Goal: Task Accomplishment & Management: Use online tool/utility

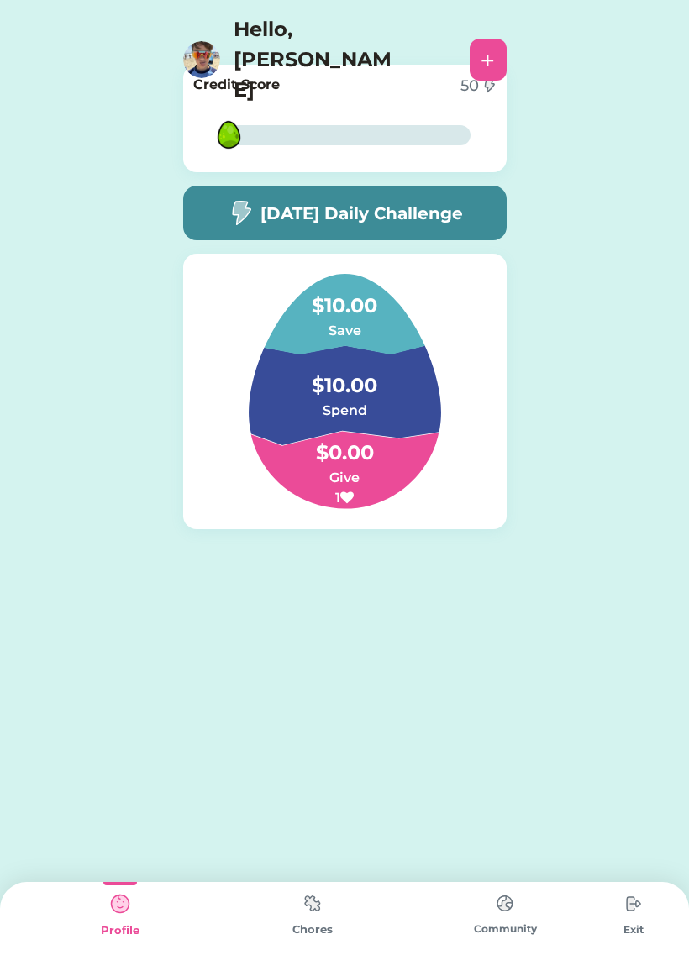
click at [502, 907] on img at bounding box center [505, 903] width 34 height 33
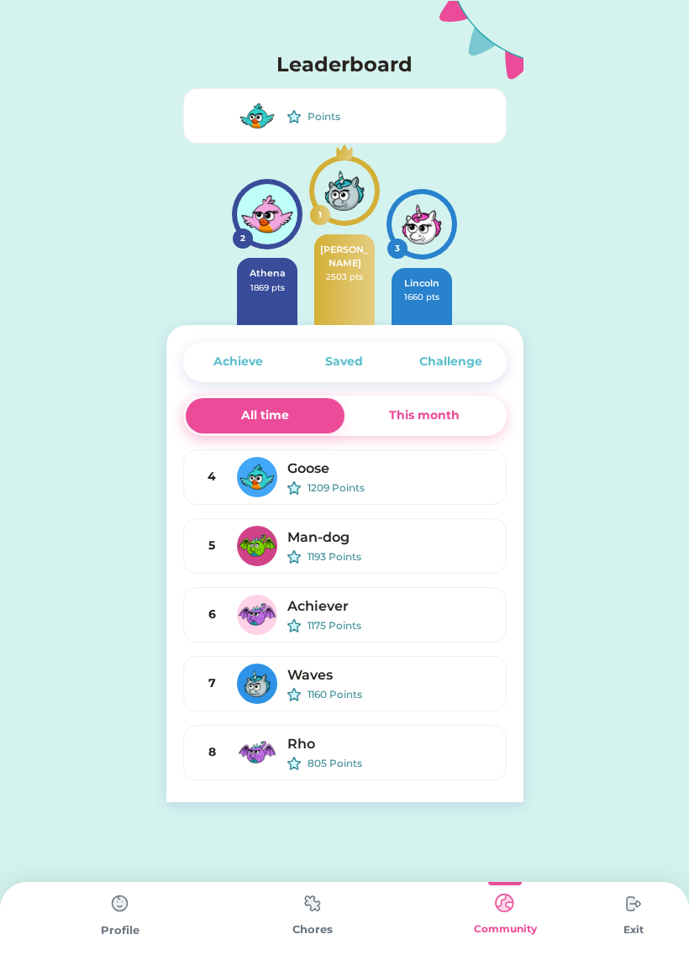
click at [355, 362] on div "Saved" at bounding box center [344, 362] width 38 height 18
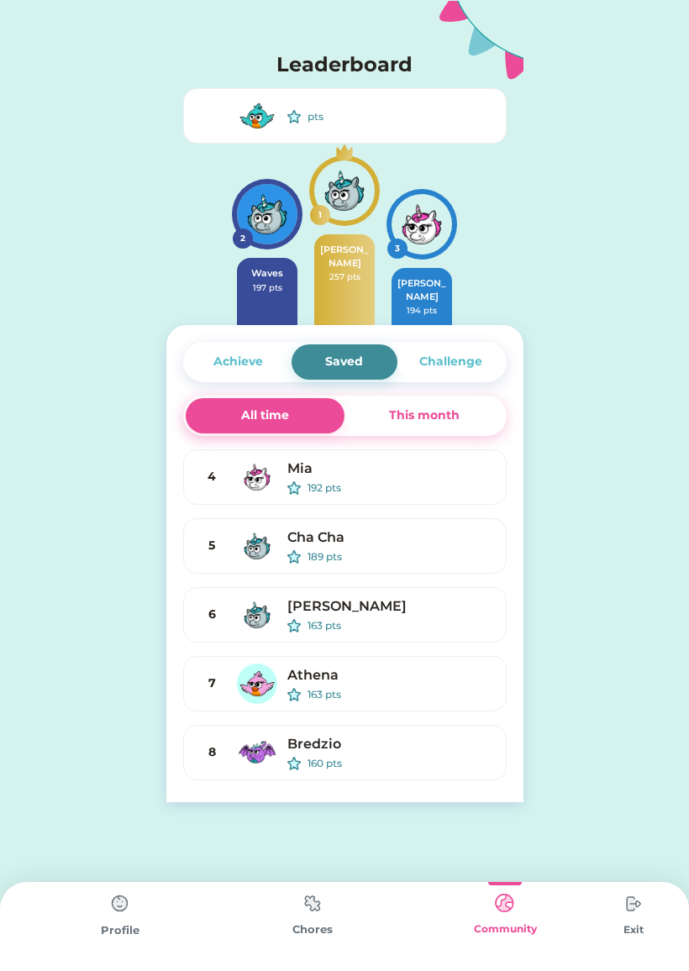
click at [458, 360] on div "Challenge" at bounding box center [450, 362] width 63 height 18
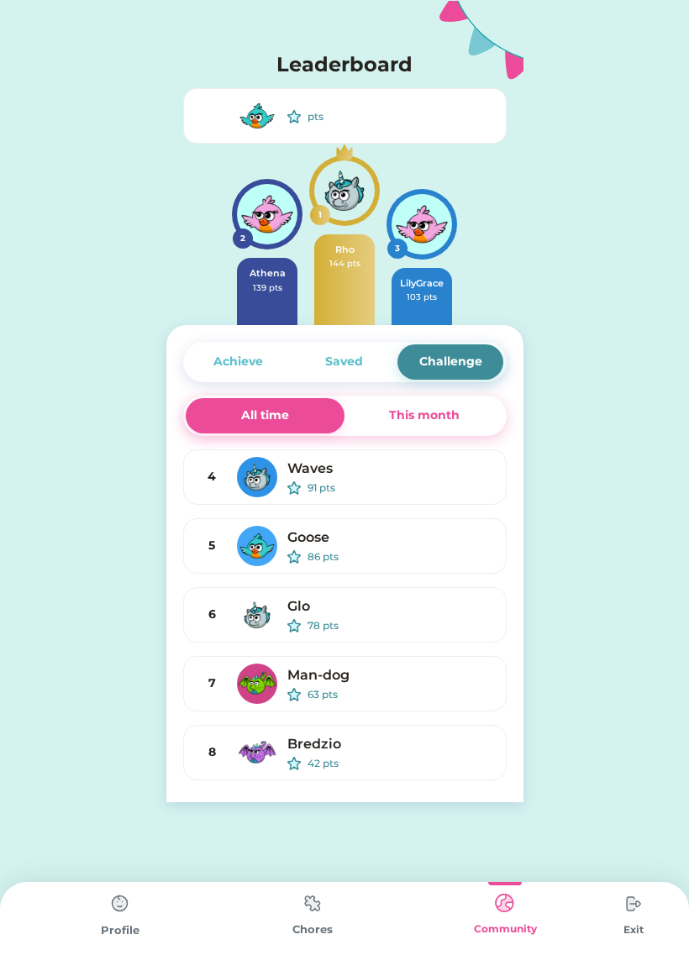
click at [254, 362] on div "Achieve" at bounding box center [238, 362] width 50 height 18
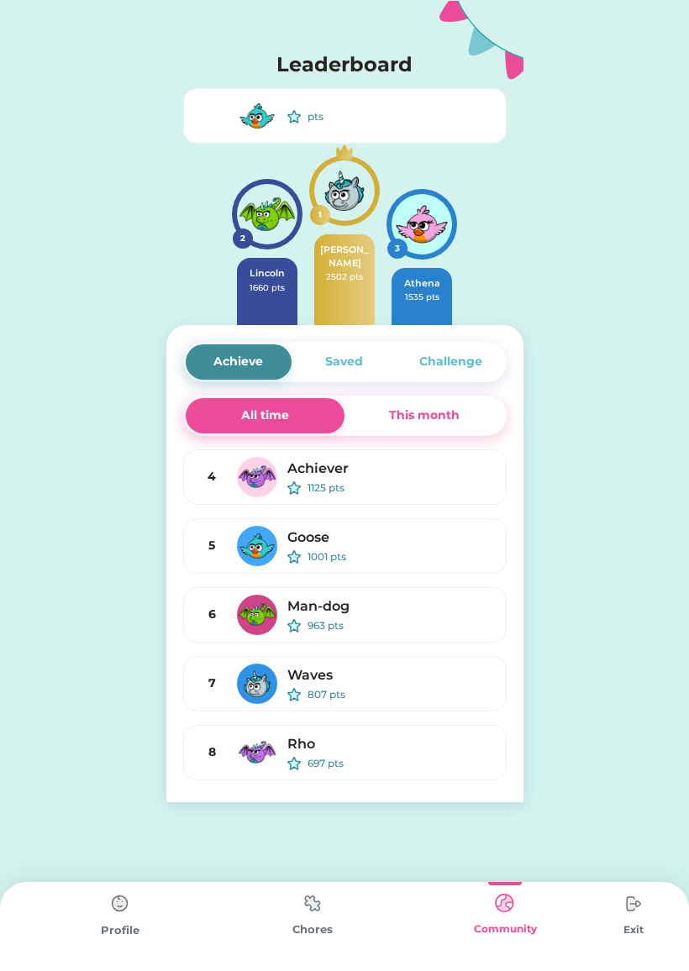
click at [311, 930] on div "Chores" at bounding box center [312, 930] width 192 height 17
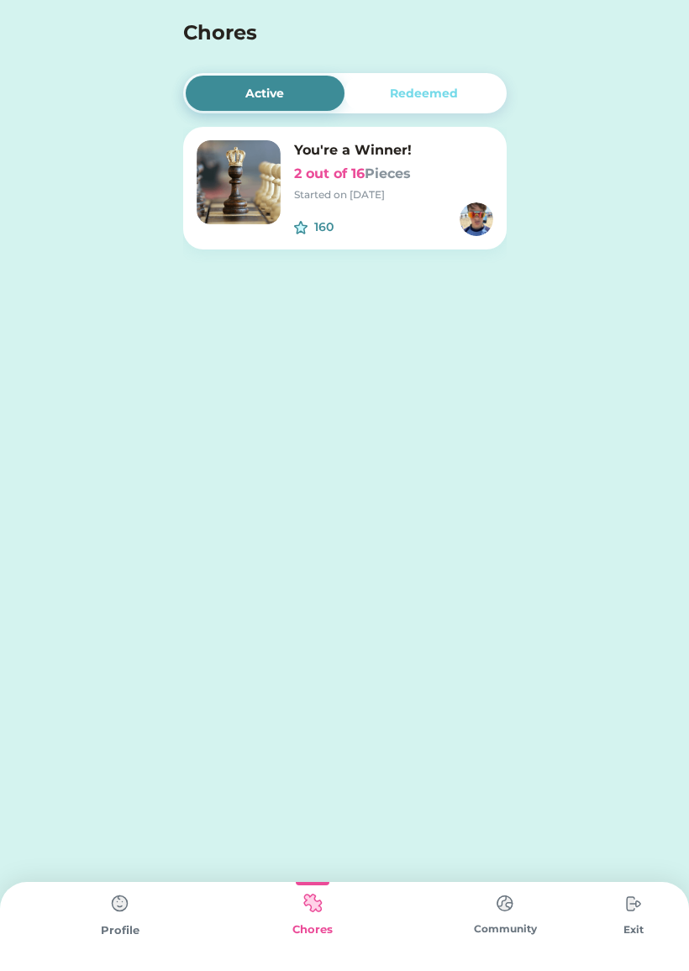
click at [107, 900] on img at bounding box center [120, 904] width 34 height 34
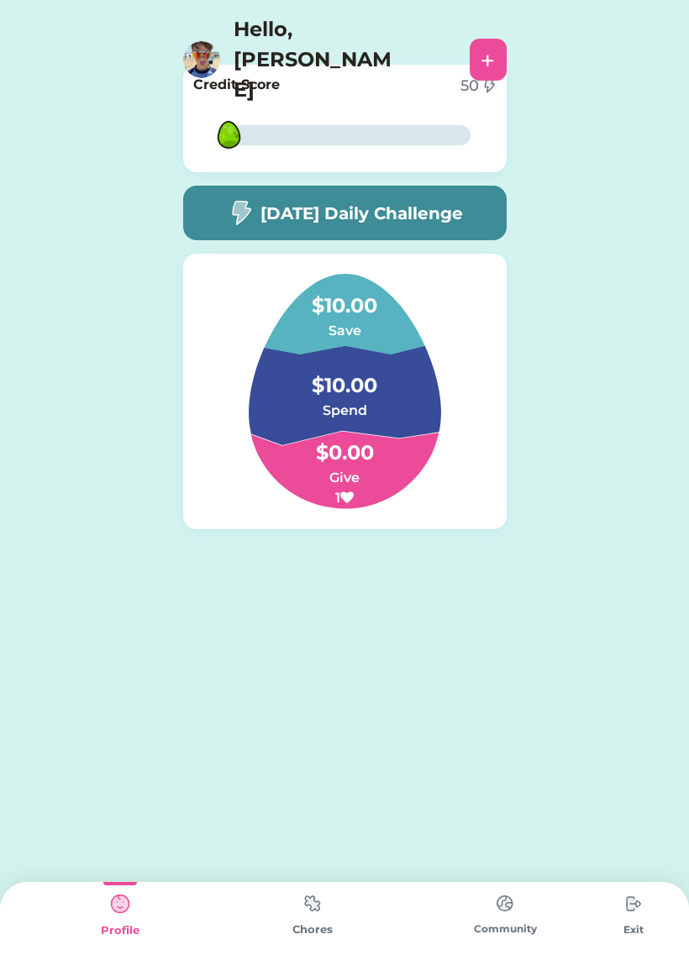
click at [308, 912] on img at bounding box center [313, 903] width 34 height 33
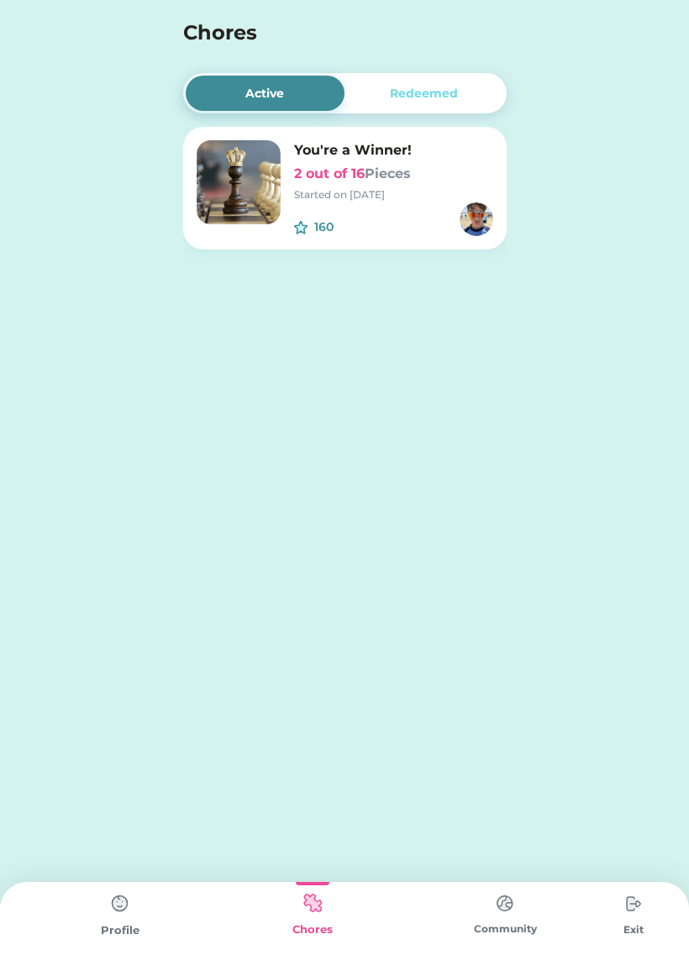
click at [411, 166] on font "Pieces" at bounding box center [388, 174] width 46 height 16
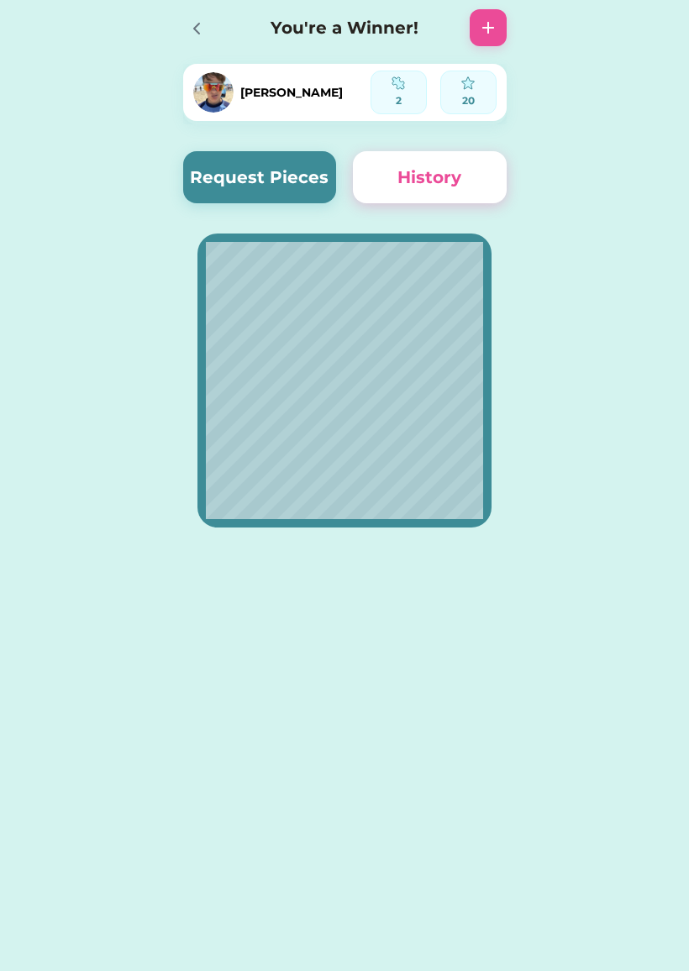
click at [238, 181] on button "Request Pieces" at bounding box center [260, 177] width 154 height 52
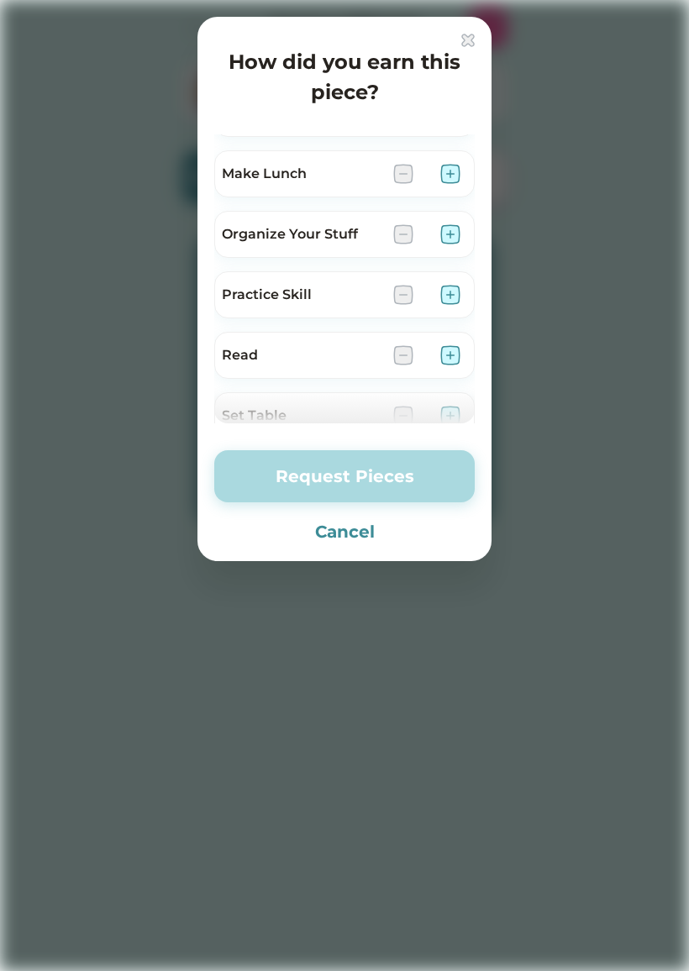
scroll to position [768, 0]
click at [450, 234] on img at bounding box center [450, 237] width 20 height 20
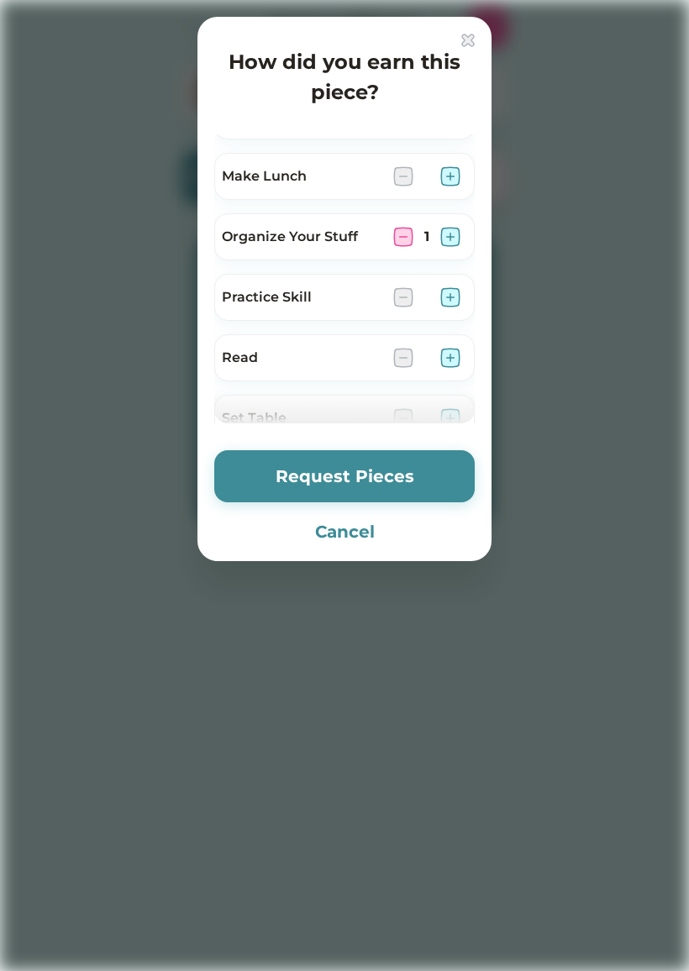
click at [374, 474] on button "Request Pieces" at bounding box center [344, 476] width 260 height 52
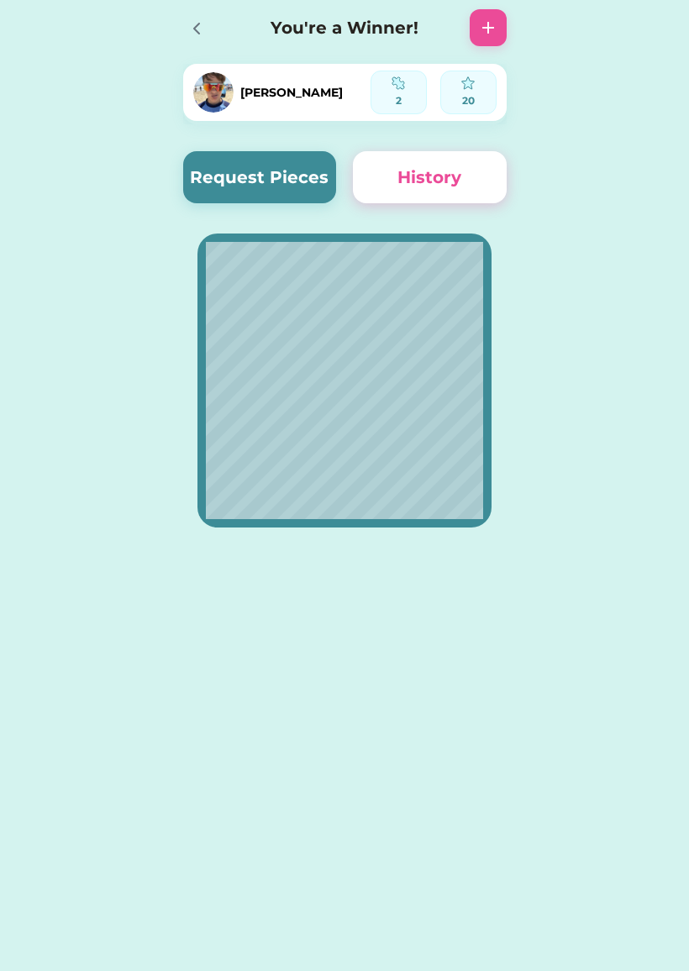
click at [200, 28] on icon at bounding box center [197, 28] width 20 height 20
